Goal: Task Accomplishment & Management: Use online tool/utility

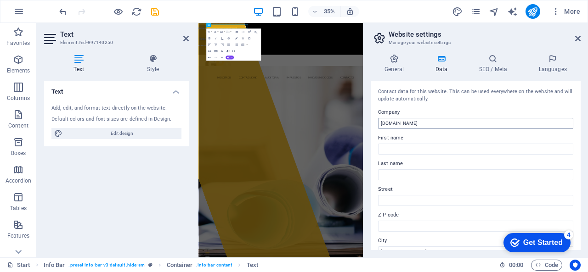
type input "818 - 692 - 30 80"
drag, startPoint x: 621, startPoint y: 145, endPoint x: 605, endPoint y: 224, distance: 81.5
type input "g"
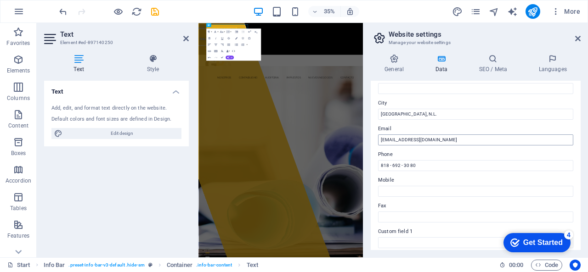
scroll to position [271, 0]
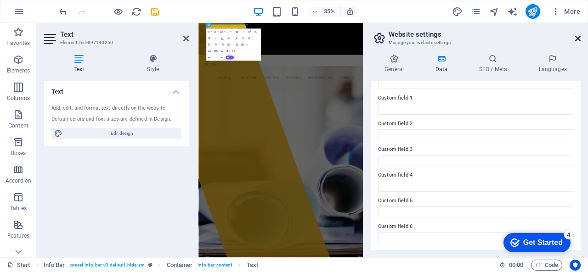
type input "[PERSON_NAME] Asociados, S.C."
click at [577, 39] on icon at bounding box center [578, 38] width 6 height 7
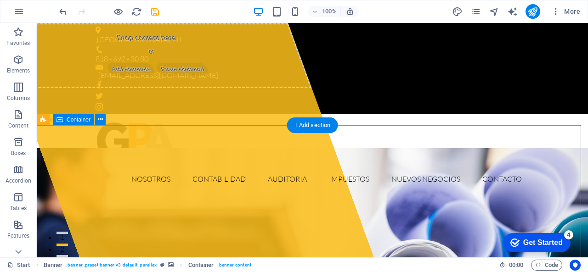
scroll to position [92, 0]
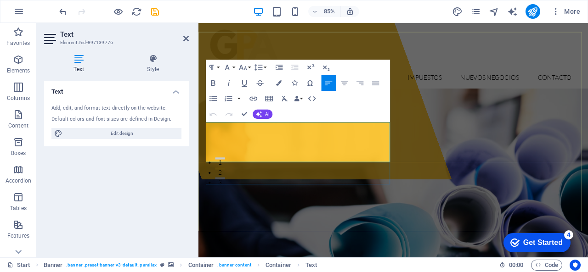
drag, startPoint x: 308, startPoint y: 181, endPoint x: 171, endPoint y: 146, distance: 140.9
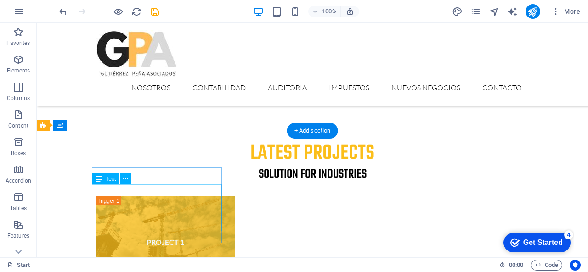
scroll to position [3051, 0]
